Goal: Task Accomplishment & Management: Use online tool/utility

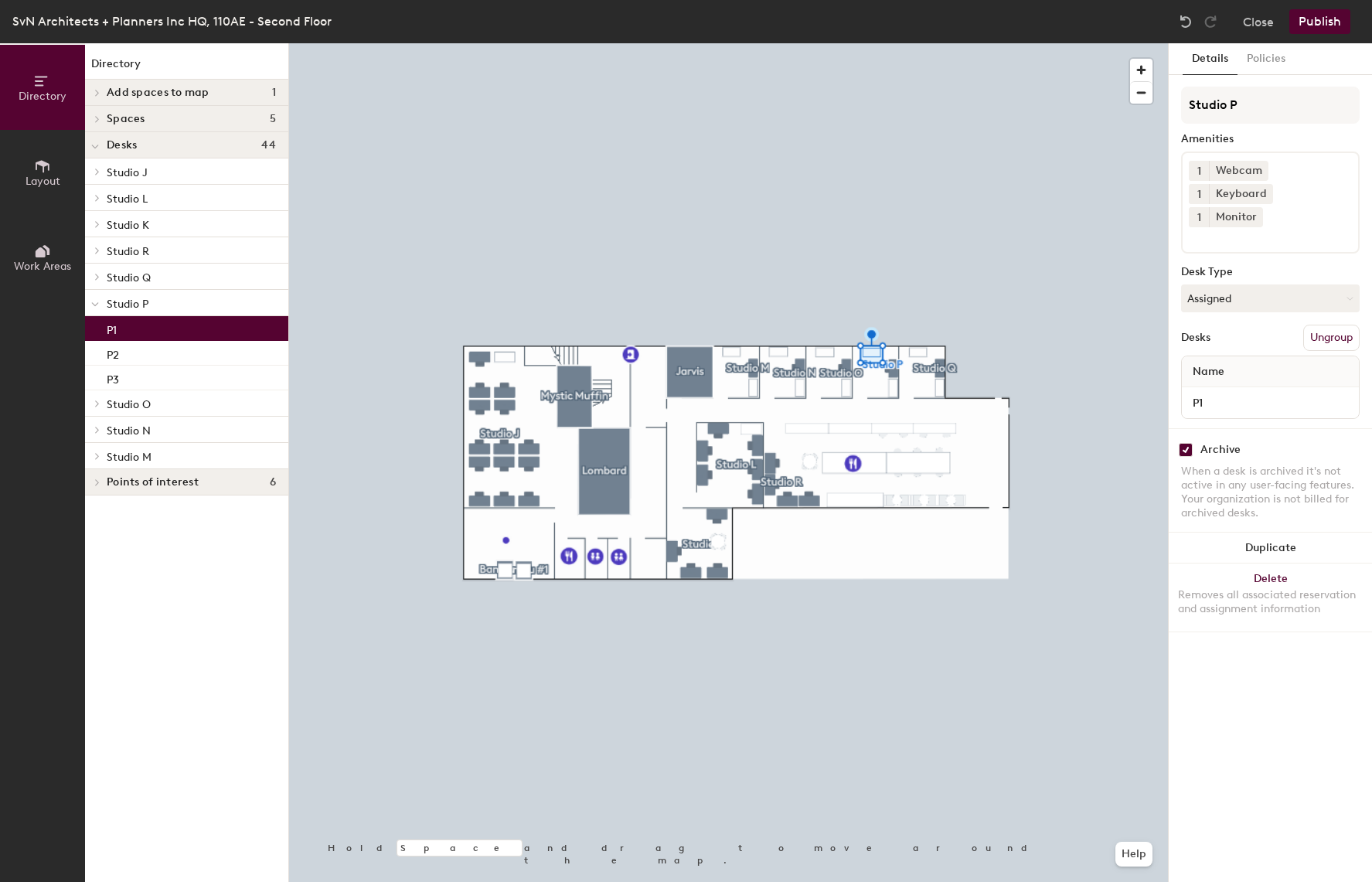
click at [1183, 443] on input "checkbox" at bounding box center [1186, 450] width 14 height 14
checkbox input "false"
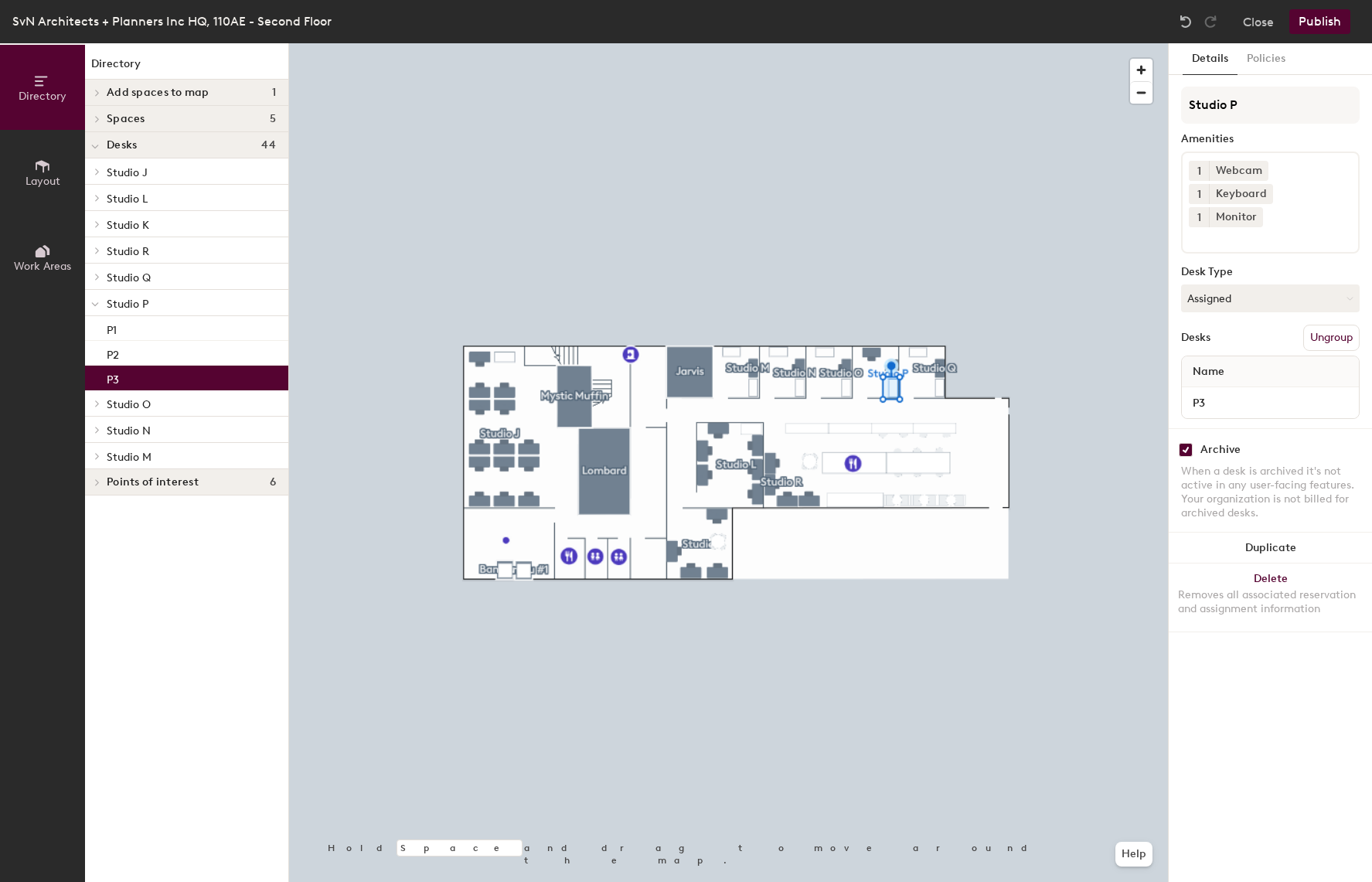
click at [1187, 443] on input "checkbox" at bounding box center [1186, 450] width 14 height 14
checkbox input "false"
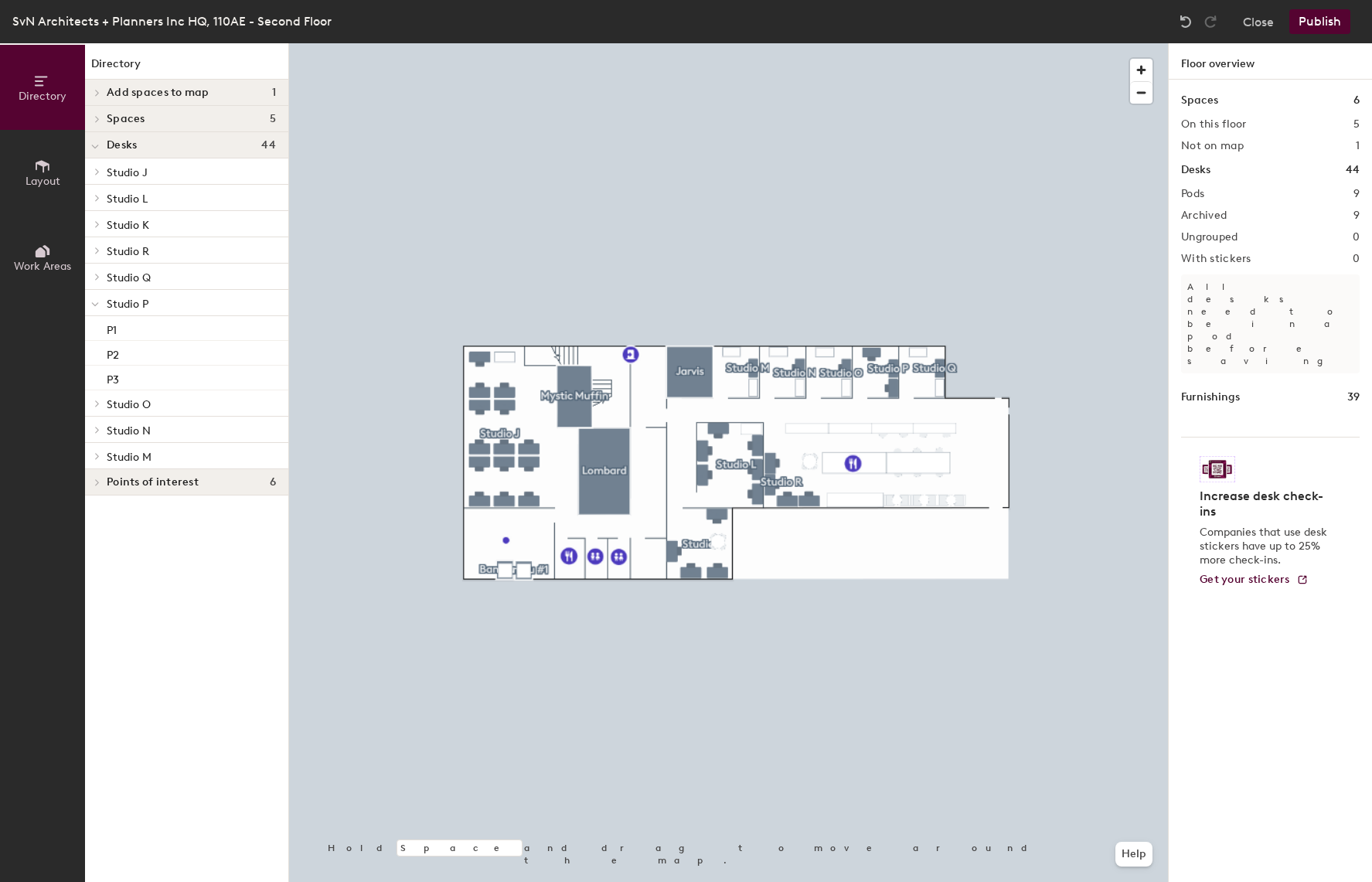
click at [1327, 11] on button "Publish" at bounding box center [1319, 21] width 61 height 24
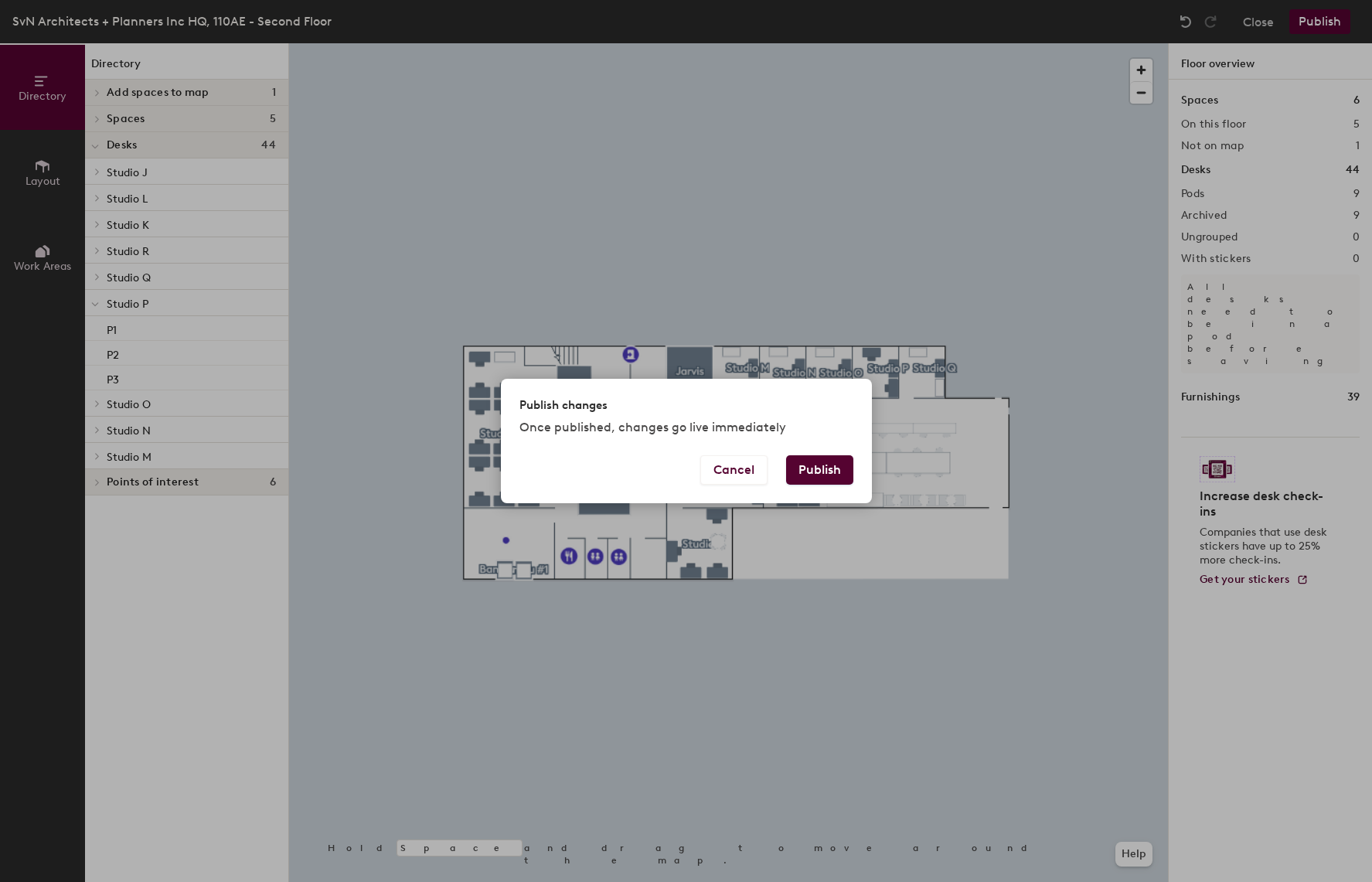
click at [825, 468] on button "Publish" at bounding box center [819, 470] width 68 height 29
